Goal: Information Seeking & Learning: Find specific page/section

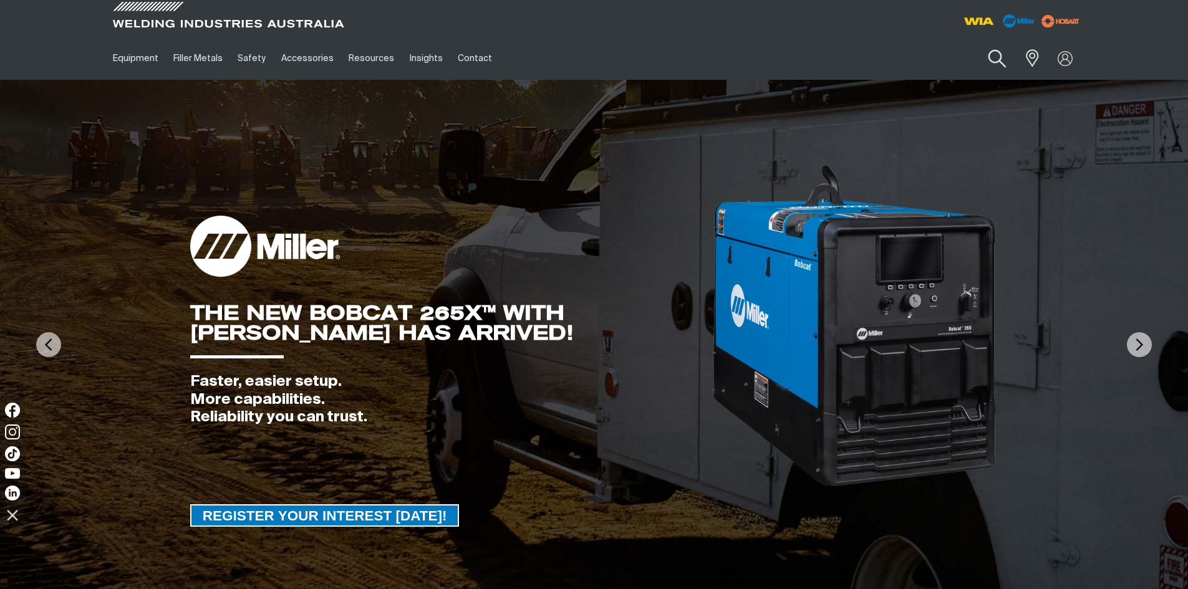
click at [996, 57] on button "Search products" at bounding box center [996, 59] width 51 height 36
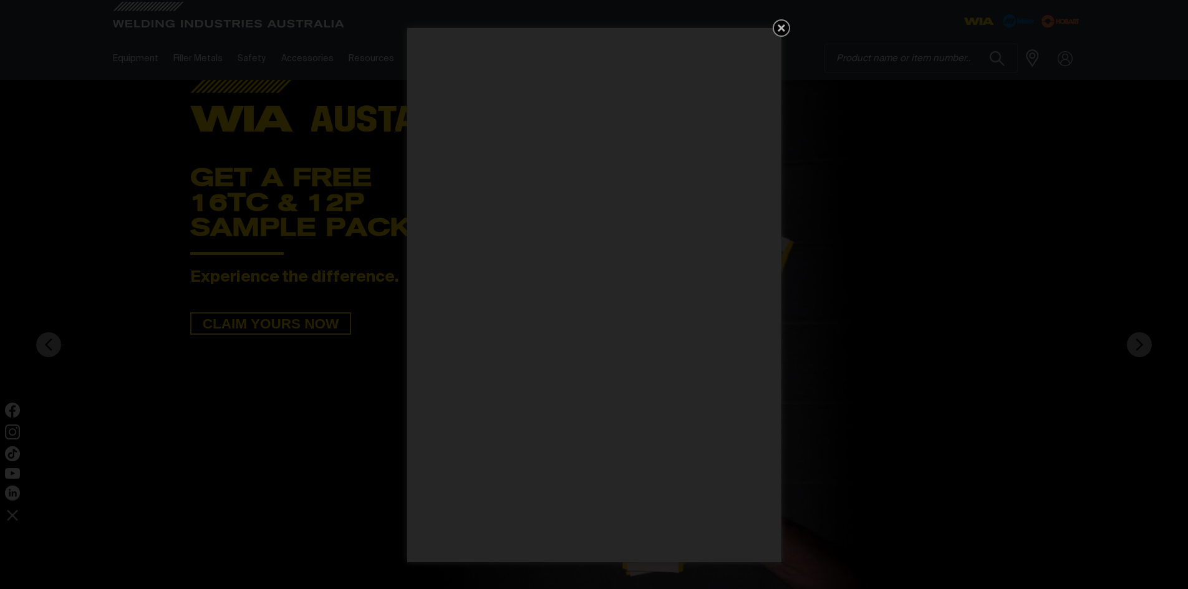
click at [782, 26] on icon "Get 5 WIA Welding Guides Free!" at bounding box center [780, 27] width 7 height 7
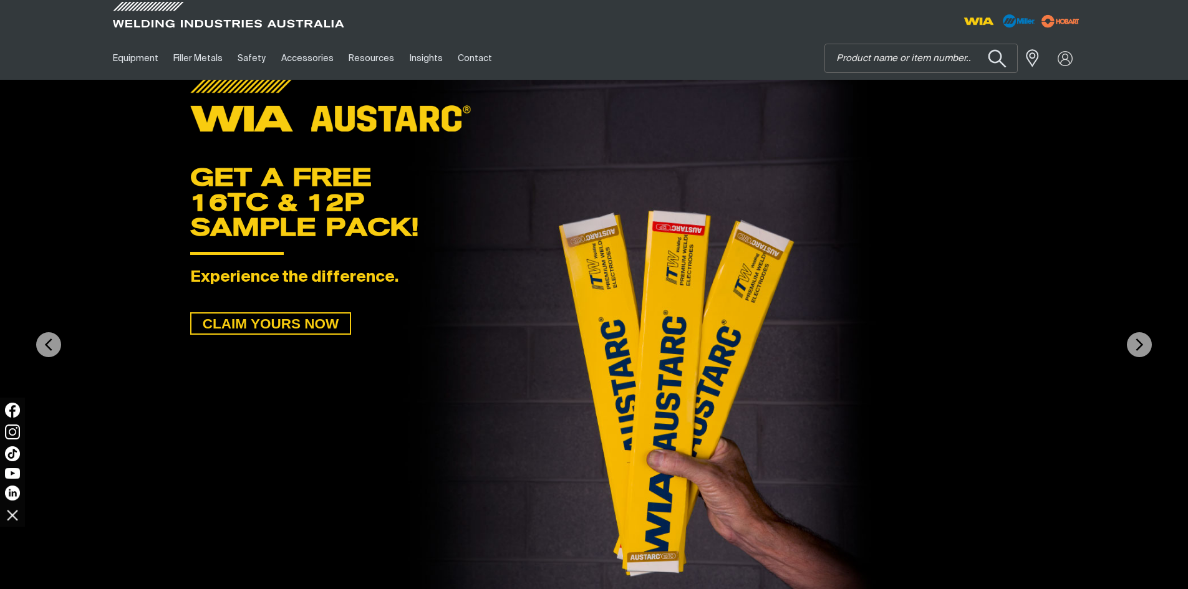
click at [993, 58] on button "Search products" at bounding box center [996, 59] width 51 height 36
click at [951, 59] on input "Search" at bounding box center [921, 58] width 192 height 28
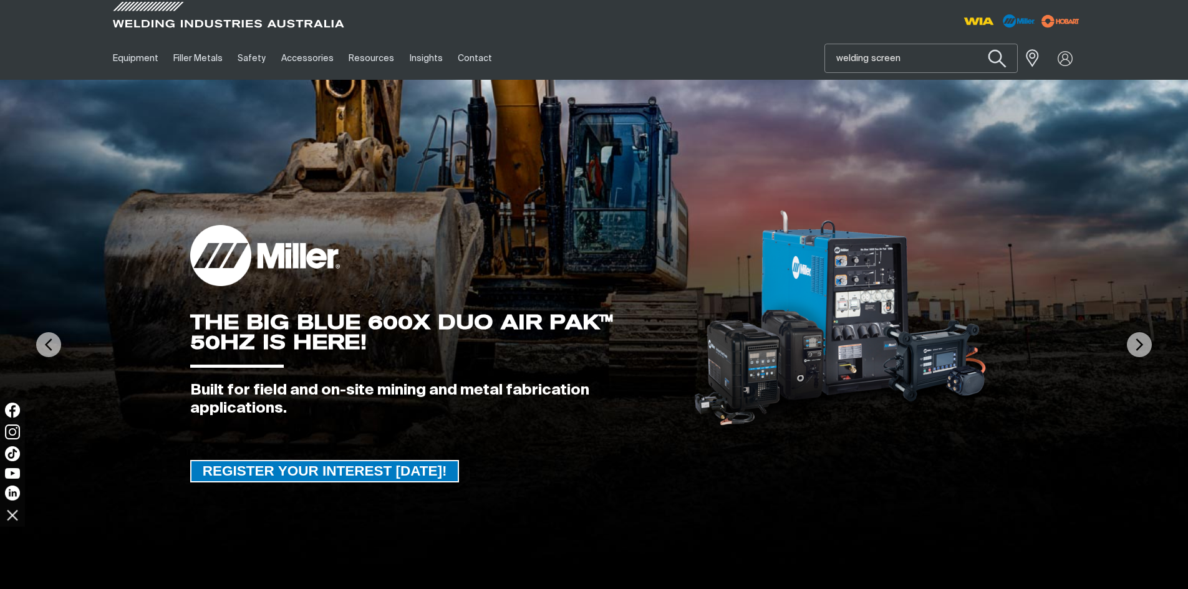
type input "welding screen"
drag, startPoint x: 998, startPoint y: 57, endPoint x: 994, endPoint y: 62, distance: 7.1
click at [998, 57] on button "Search products" at bounding box center [996, 59] width 51 height 36
